Goal: Task Accomplishment & Management: Complete application form

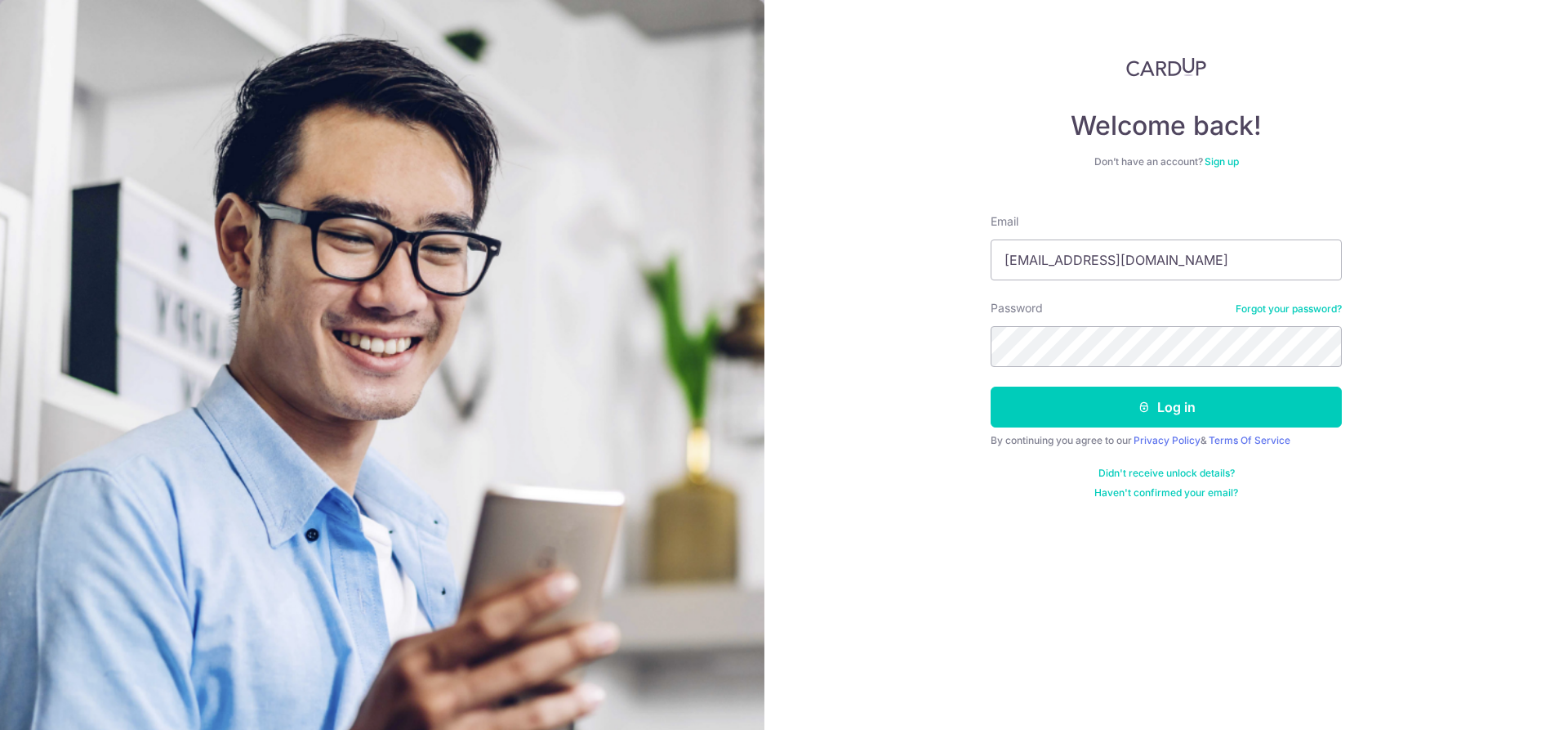
type input "[EMAIL_ADDRESS][DOMAIN_NAME]"
click at [1203, 401] on button "Log in" at bounding box center [1166, 406] width 351 height 41
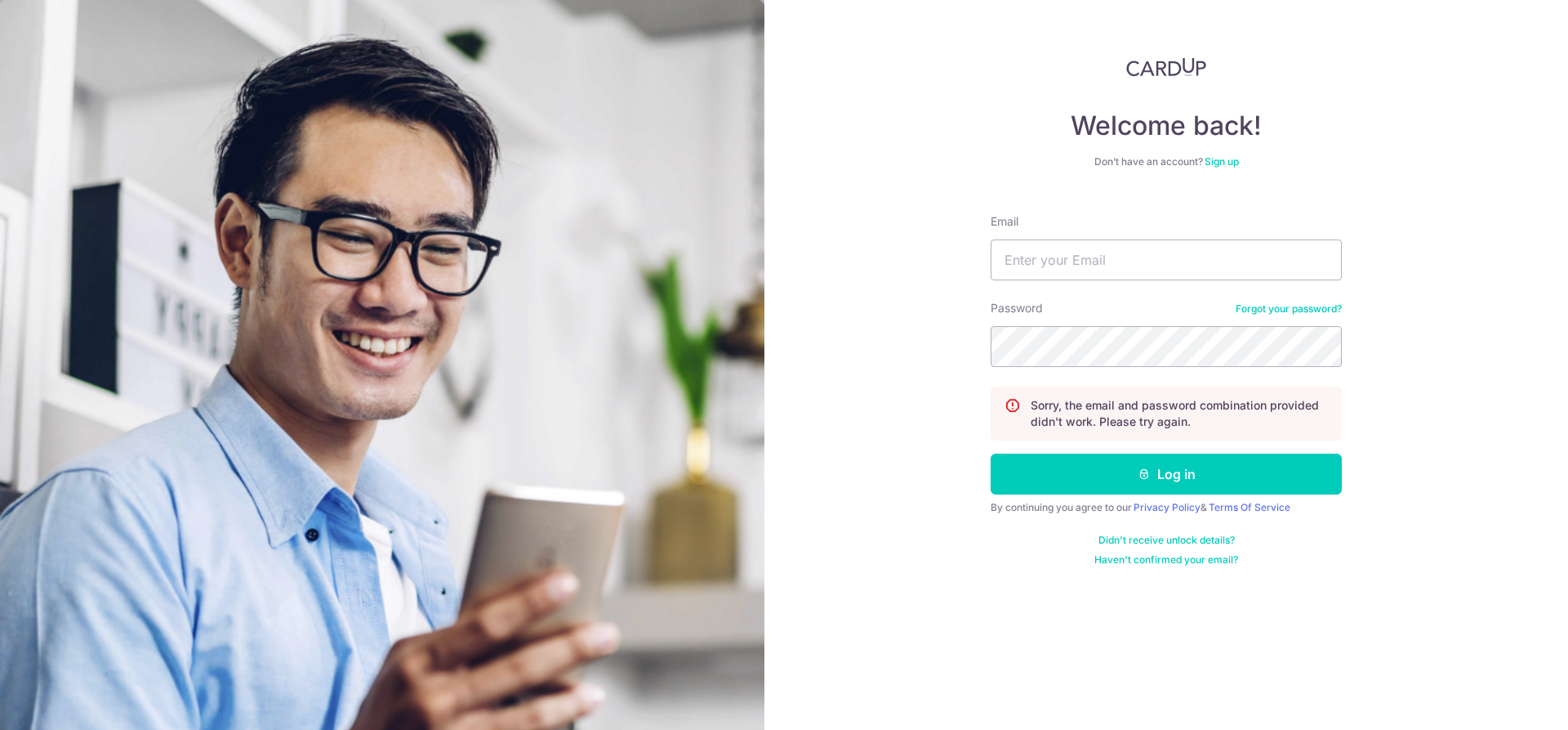
click at [1118, 255] on input "Email" at bounding box center [1166, 260] width 351 height 41
type input "[EMAIL_ADDRESS][DOMAIN_NAME]"
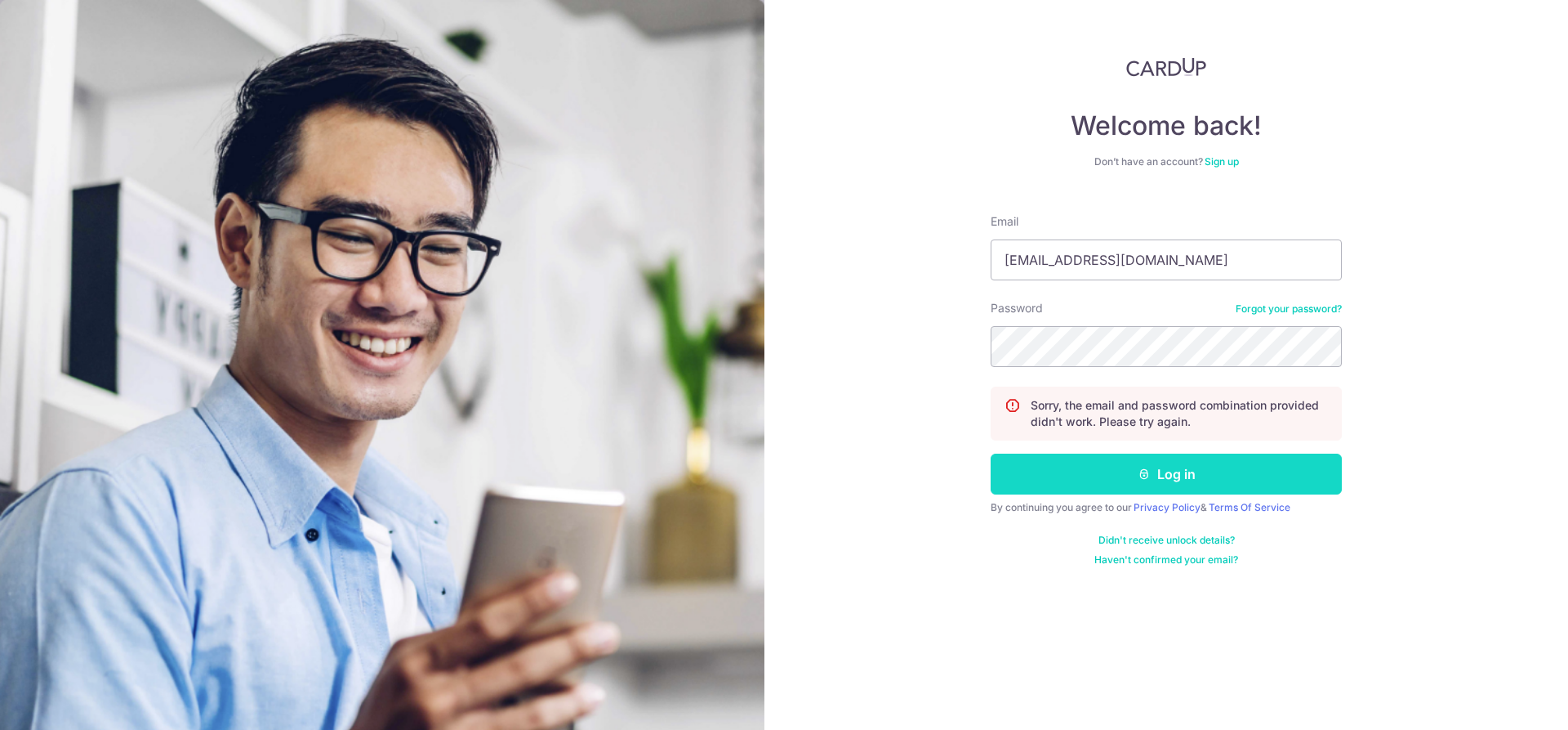
click at [1180, 489] on button "Log in" at bounding box center [1166, 473] width 351 height 41
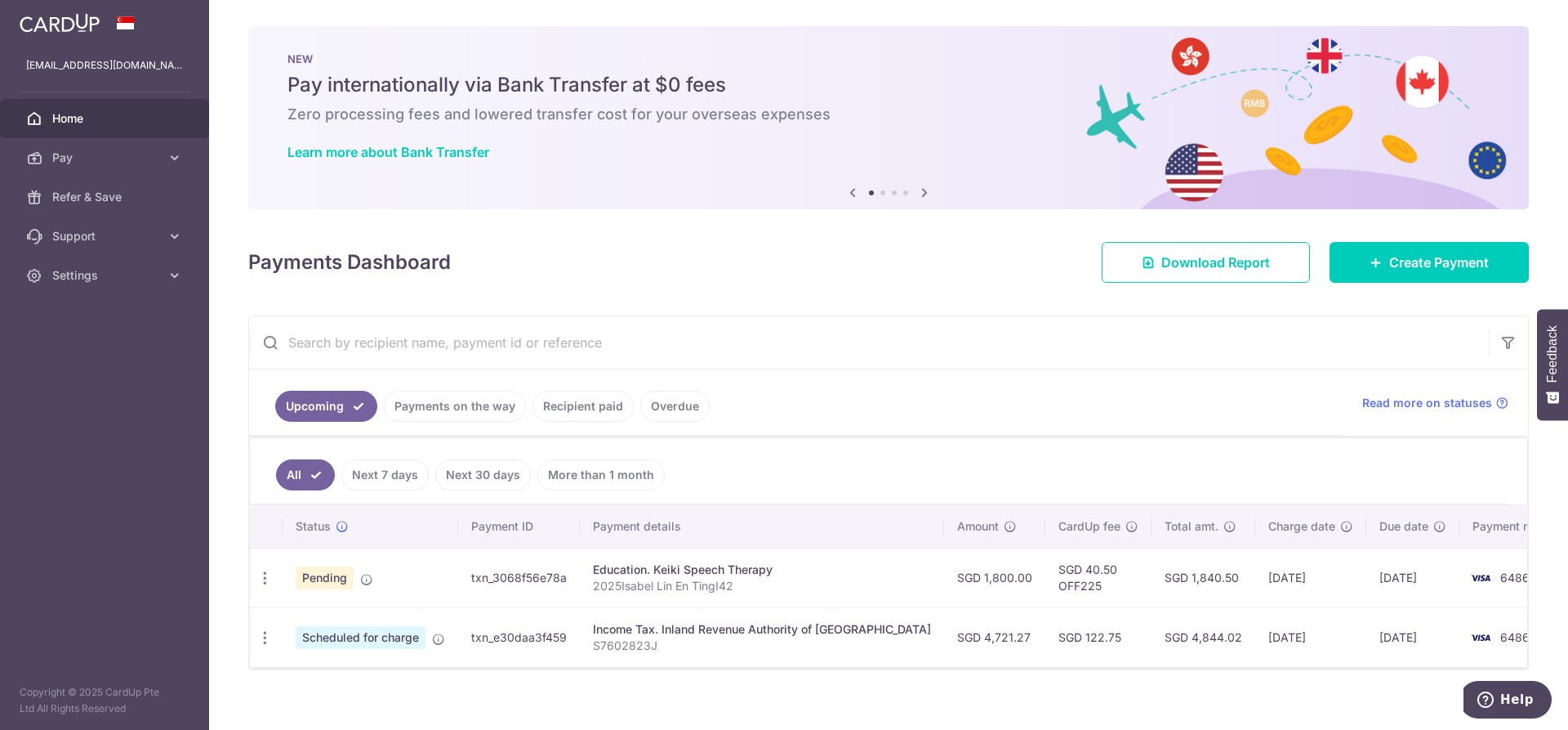
scroll to position [17, 0]
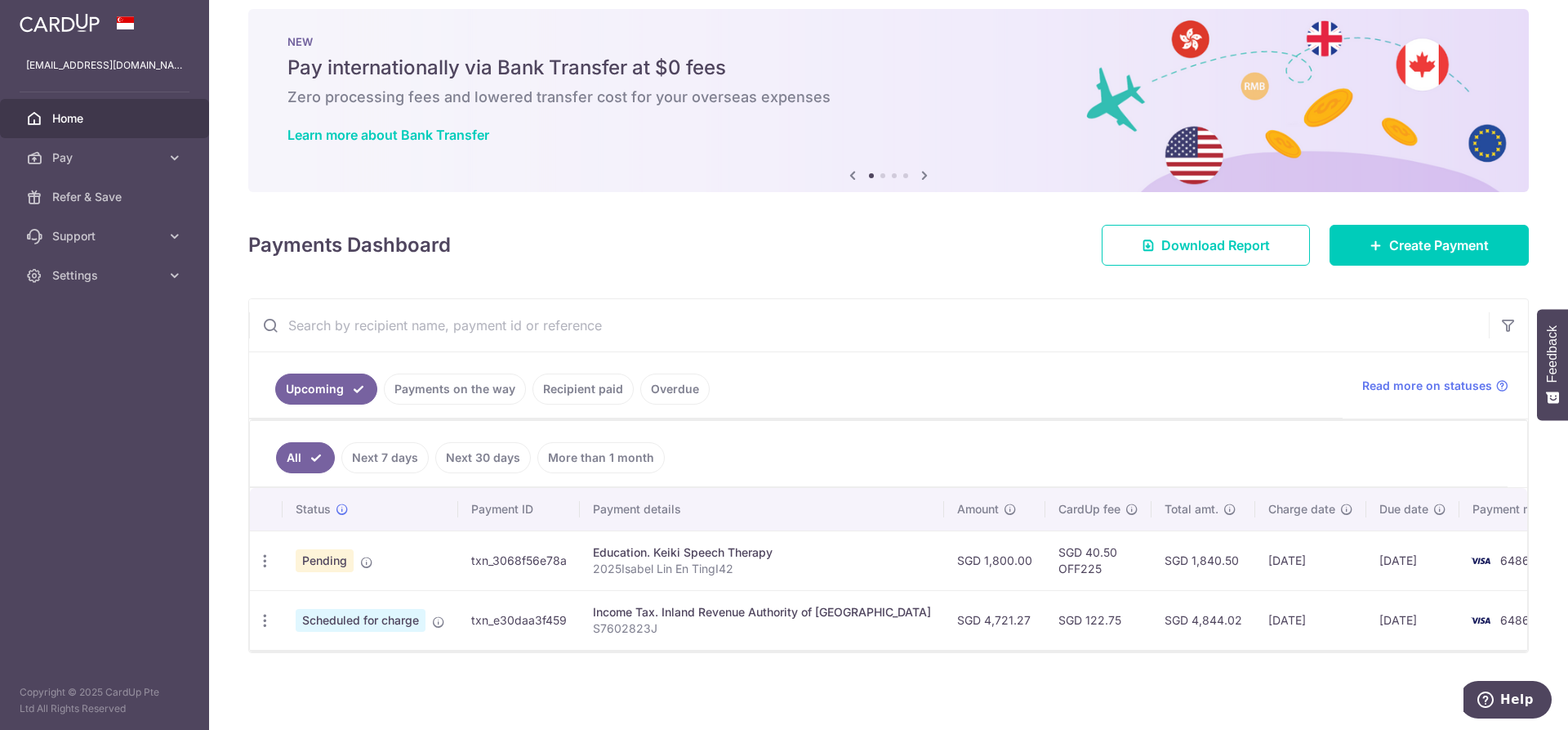
click at [522, 567] on td "txn_3068f56e78a" at bounding box center [519, 560] width 122 height 59
click at [1500, 563] on span "6486" at bounding box center [1515, 560] width 30 height 14
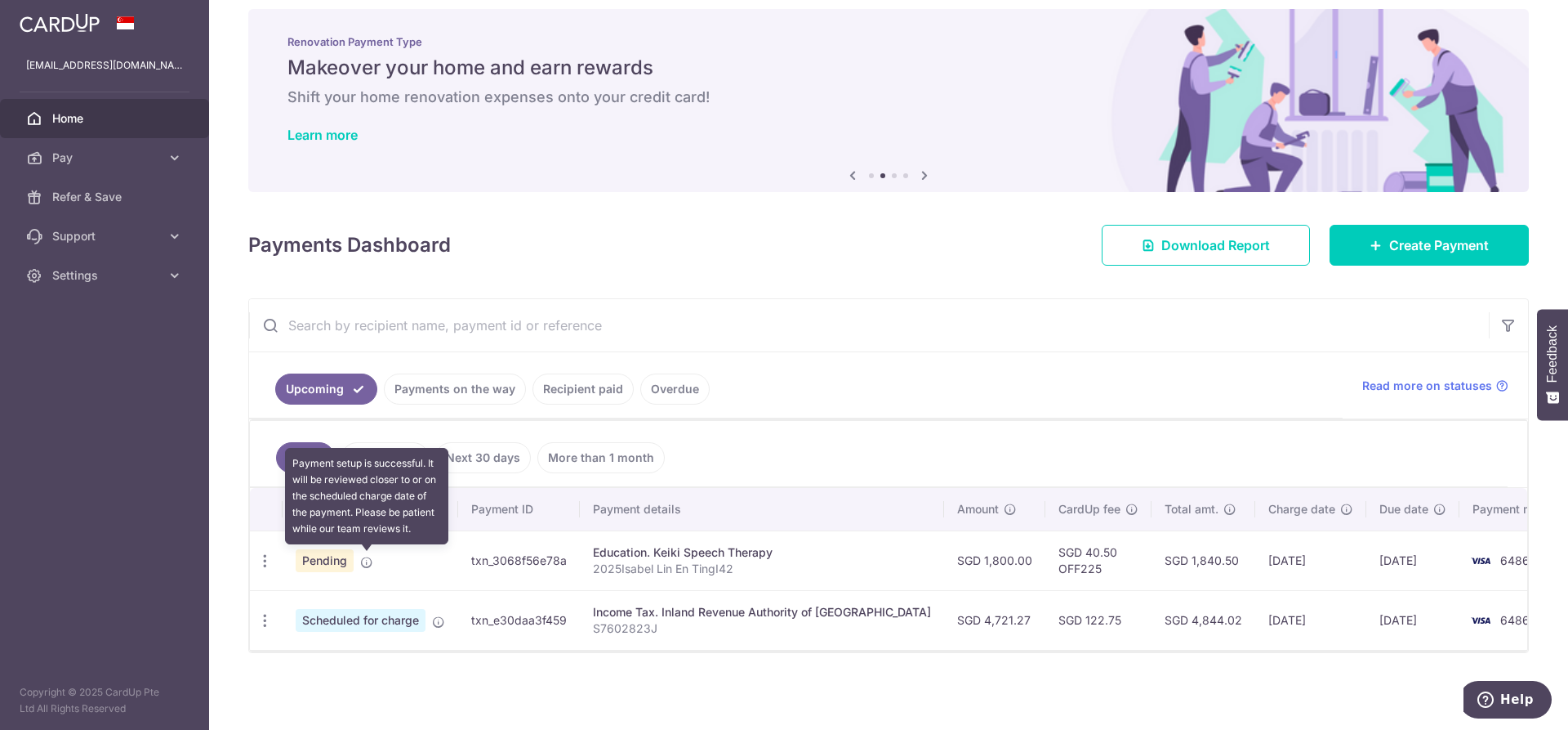
click at [367, 558] on icon at bounding box center [366, 561] width 13 height 13
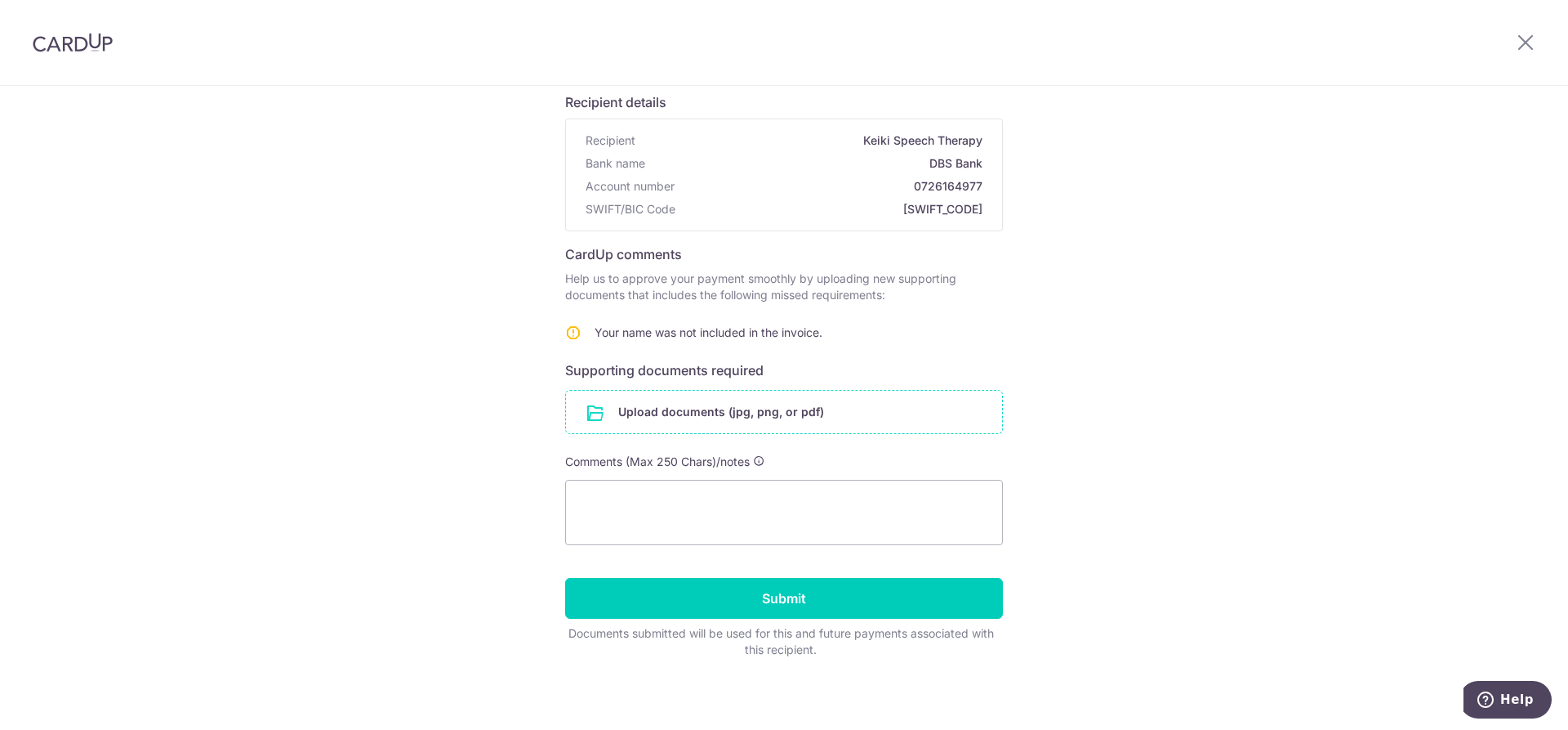
scroll to position [119, 0]
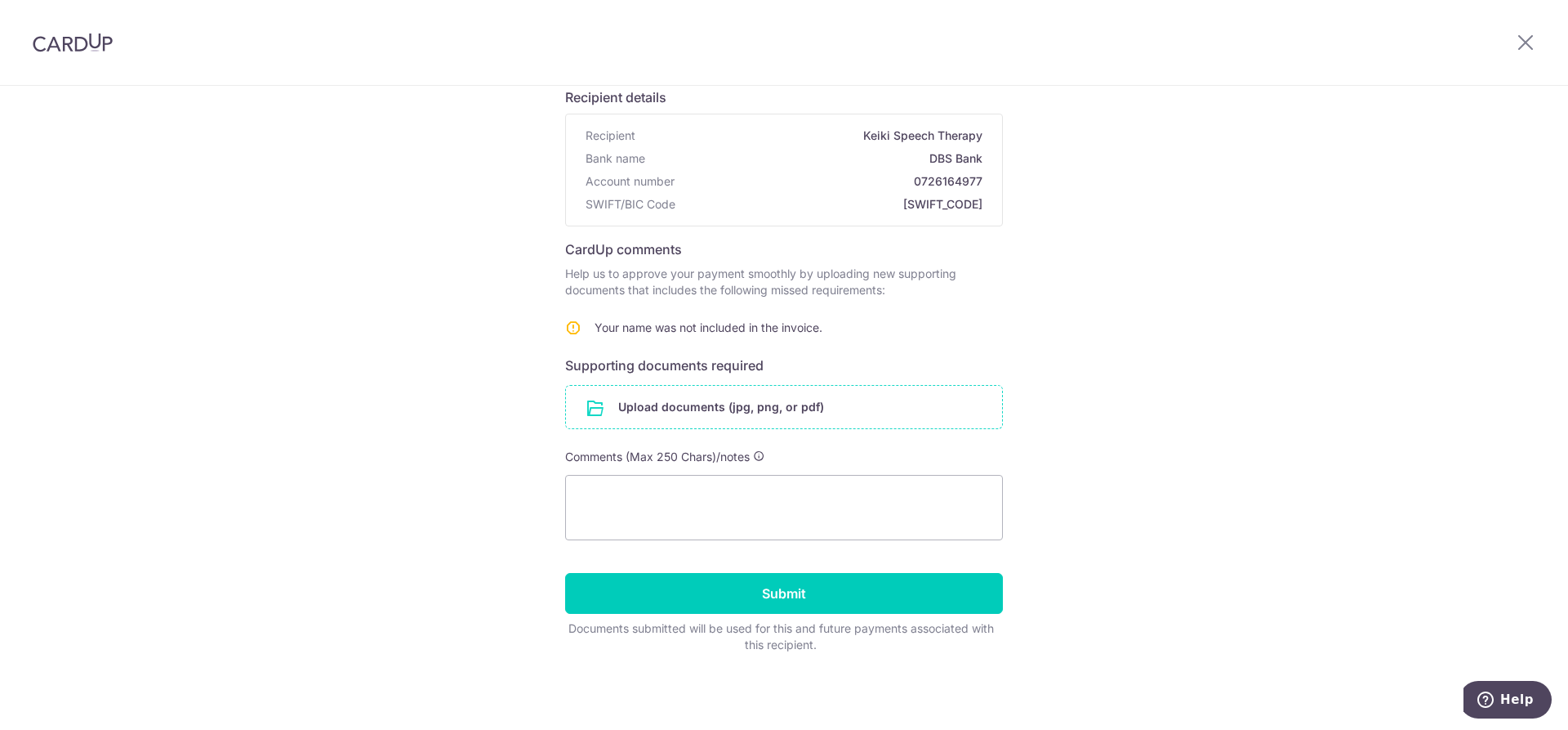
click at [677, 398] on input "file" at bounding box center [784, 406] width 436 height 42
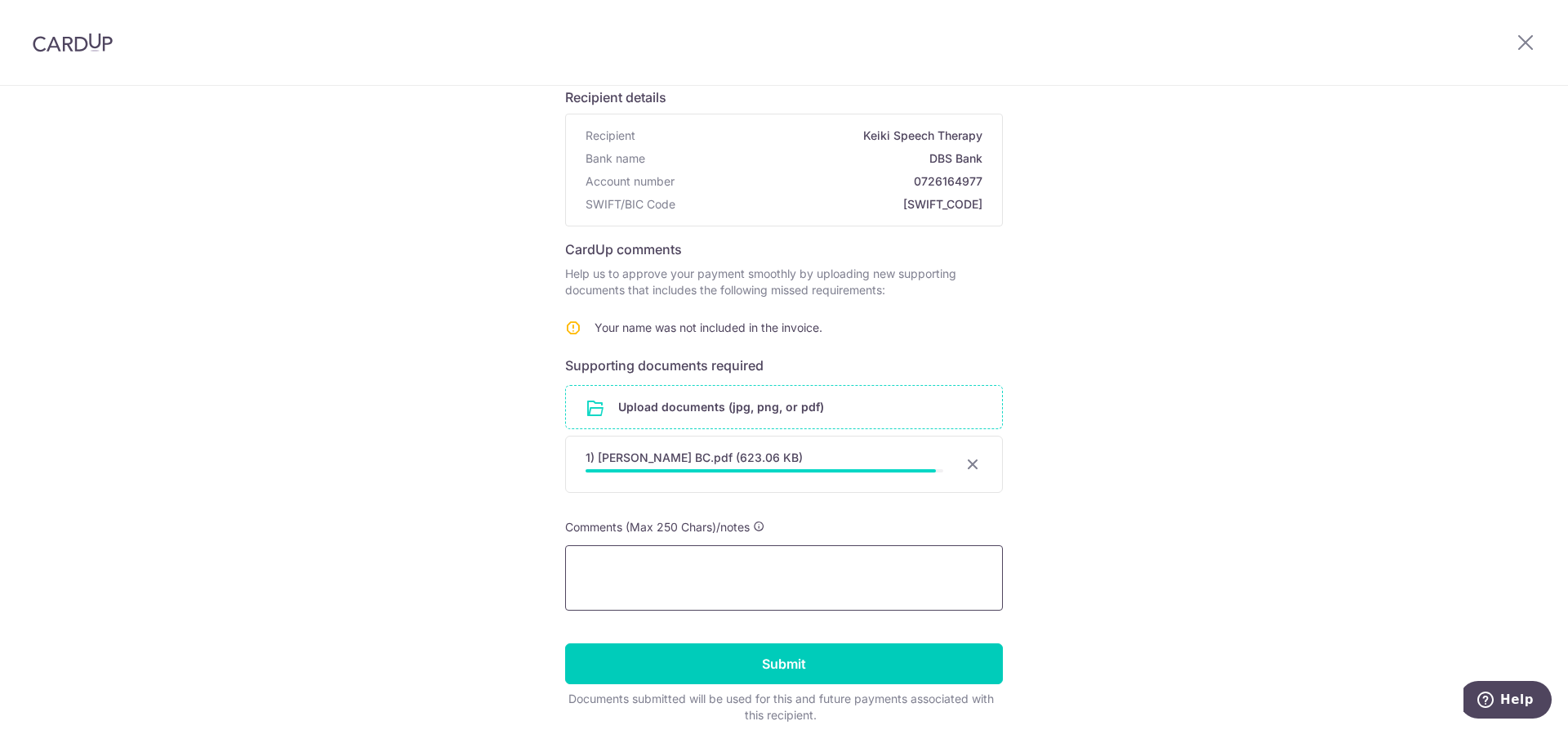
click at [660, 565] on textarea at bounding box center [784, 578] width 438 height 65
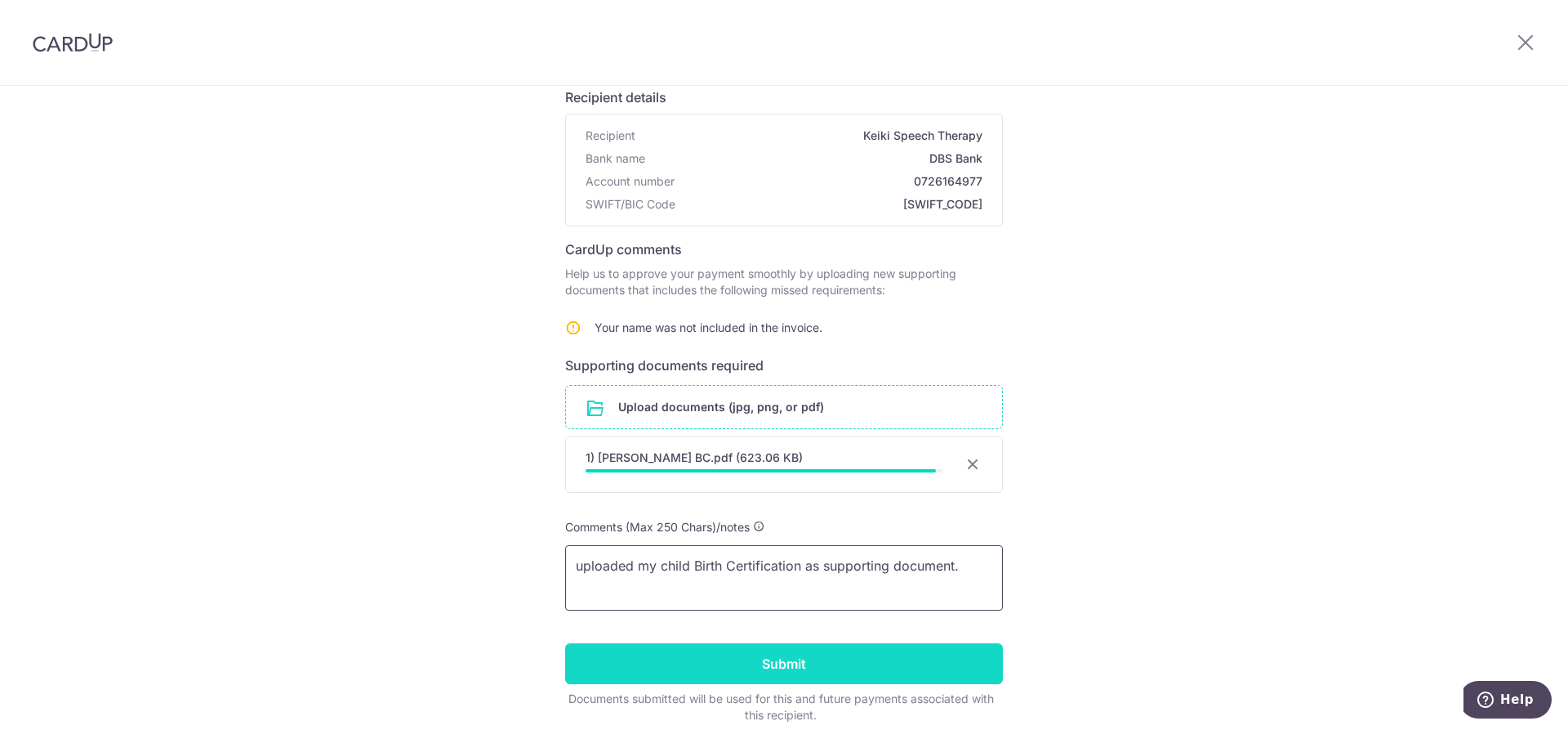
type textarea "uploaded my child Birth Certification as supporting document."
click at [748, 661] on input "Submit" at bounding box center [784, 663] width 438 height 41
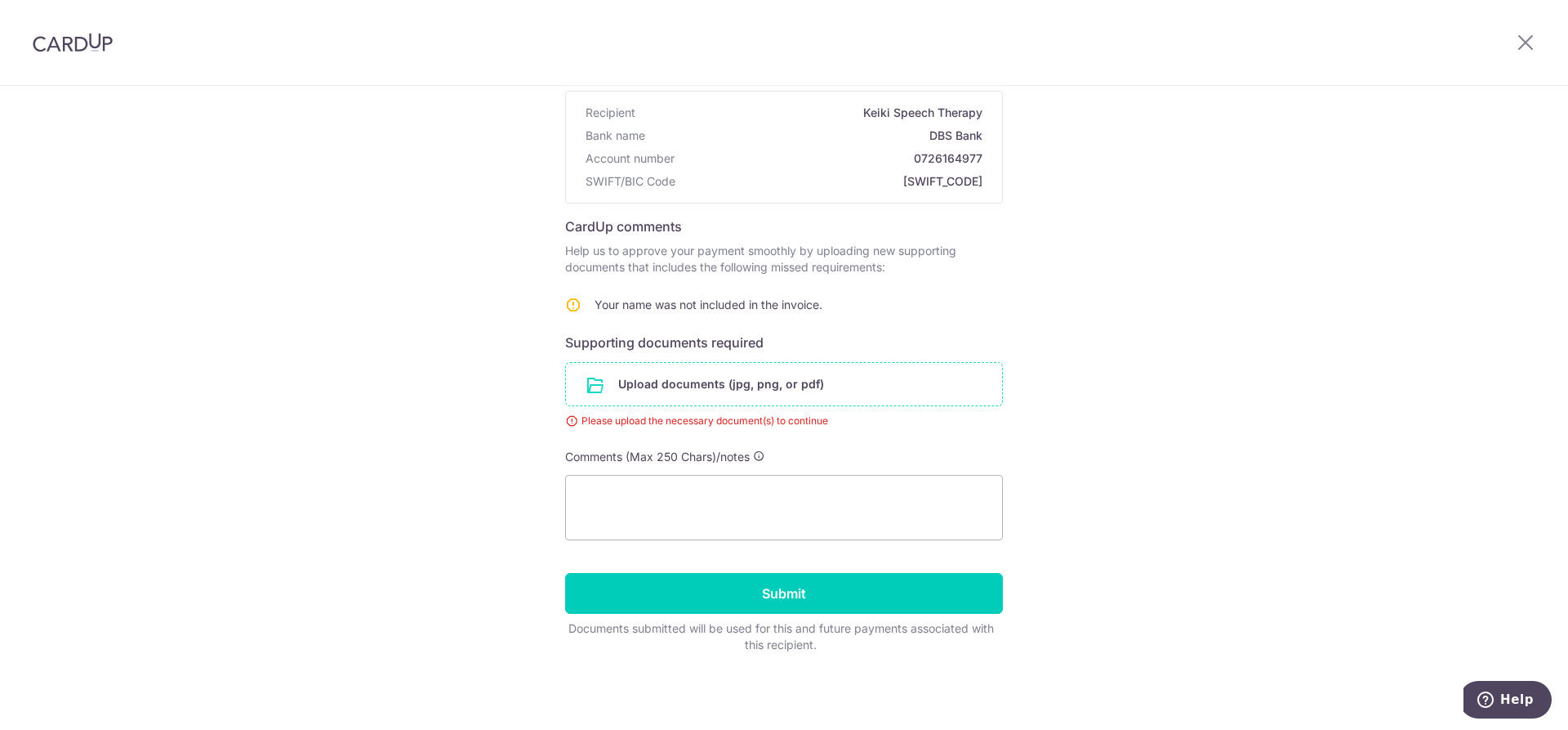
click at [745, 384] on input "file" at bounding box center [784, 384] width 436 height 42
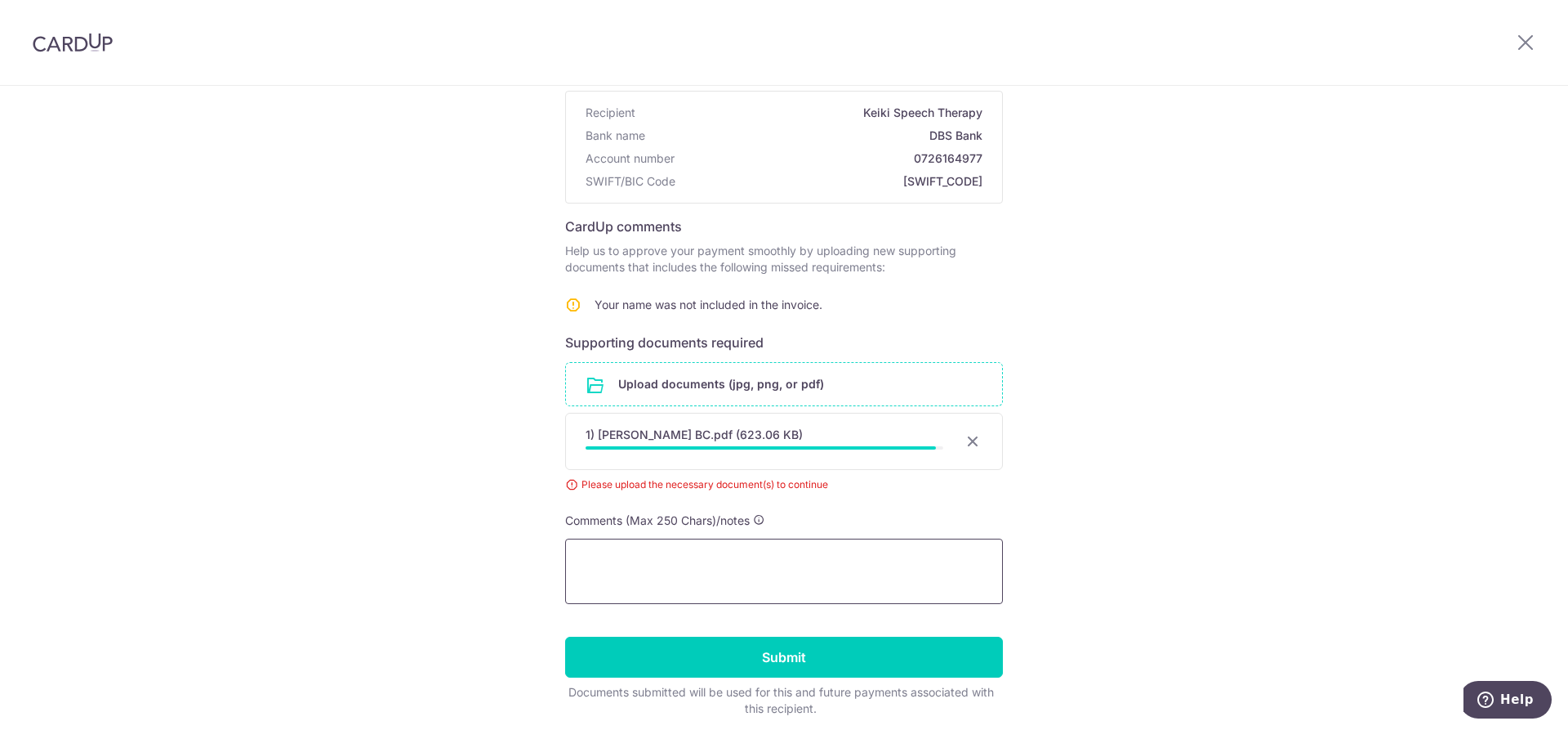
click at [780, 569] on textarea at bounding box center [784, 571] width 438 height 65
type textarea "uploaded my child's birth certificate as supporting document."
